Goal: Find specific page/section: Find specific page/section

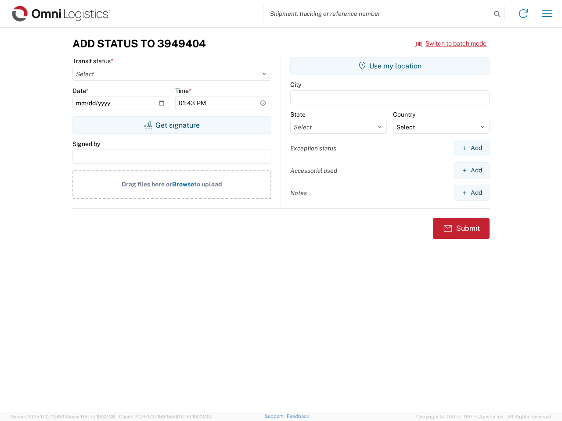
click at [377, 14] on input "search" at bounding box center [376, 13] width 227 height 17
click at [497, 14] on icon at bounding box center [496, 14] width 12 height 12
click at [523, 14] on icon at bounding box center [523, 14] width 14 height 14
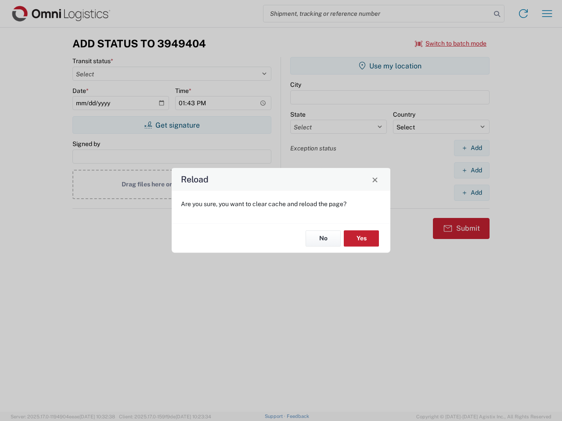
click at [547, 14] on div "Reload Are you sure, you want to clear cache and reload the page? No Yes" at bounding box center [281, 210] width 562 height 421
click at [451, 43] on div "Reload Are you sure, you want to clear cache and reload the page? No Yes" at bounding box center [281, 210] width 562 height 421
click at [172, 125] on div "Reload Are you sure, you want to clear cache and reload the page? No Yes" at bounding box center [281, 210] width 562 height 421
click at [390, 66] on div "Reload Are you sure, you want to clear cache and reload the page? No Yes" at bounding box center [281, 210] width 562 height 421
click at [471, 148] on div "Reload Are you sure, you want to clear cache and reload the page? No Yes" at bounding box center [281, 210] width 562 height 421
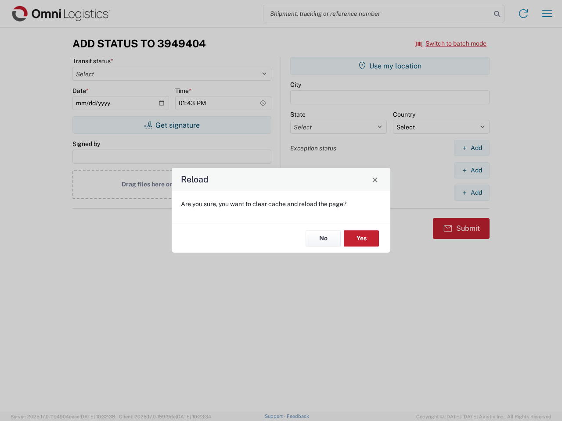
click at [471, 170] on div "Reload Are you sure, you want to clear cache and reload the page? No Yes" at bounding box center [281, 210] width 562 height 421
click at [471, 193] on div "Reload Are you sure, you want to clear cache and reload the page? No Yes" at bounding box center [281, 210] width 562 height 421
